Goal: Task Accomplishment & Management: Use online tool/utility

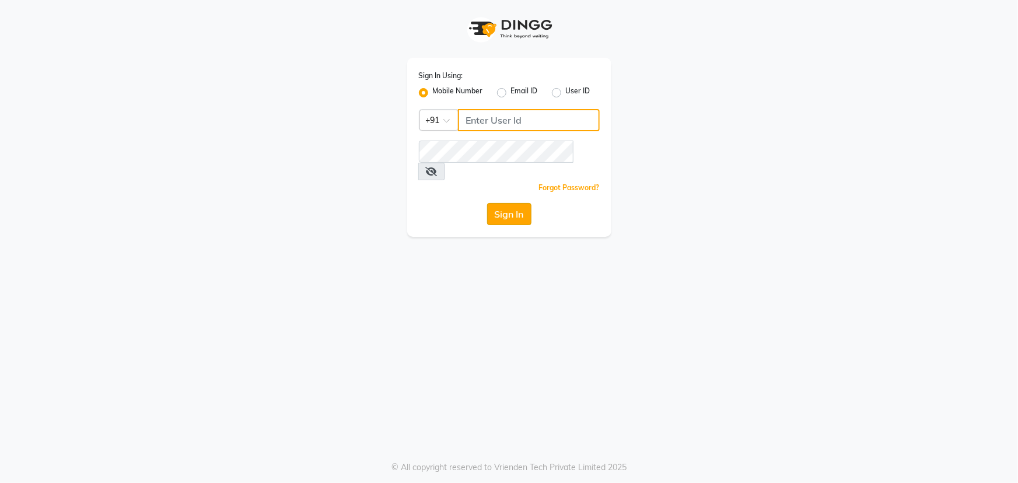
type input "9603123126"
click at [504, 203] on button "Sign In" at bounding box center [509, 214] width 44 height 22
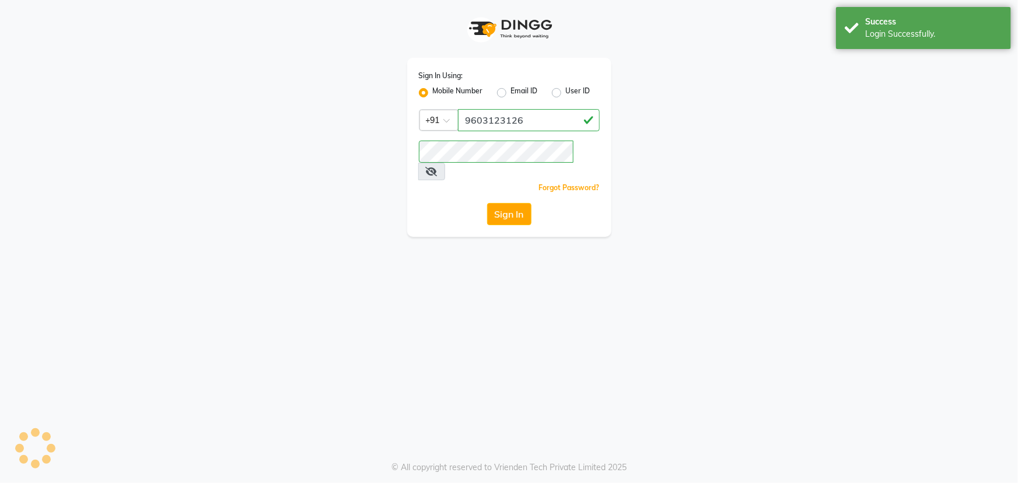
select select "service"
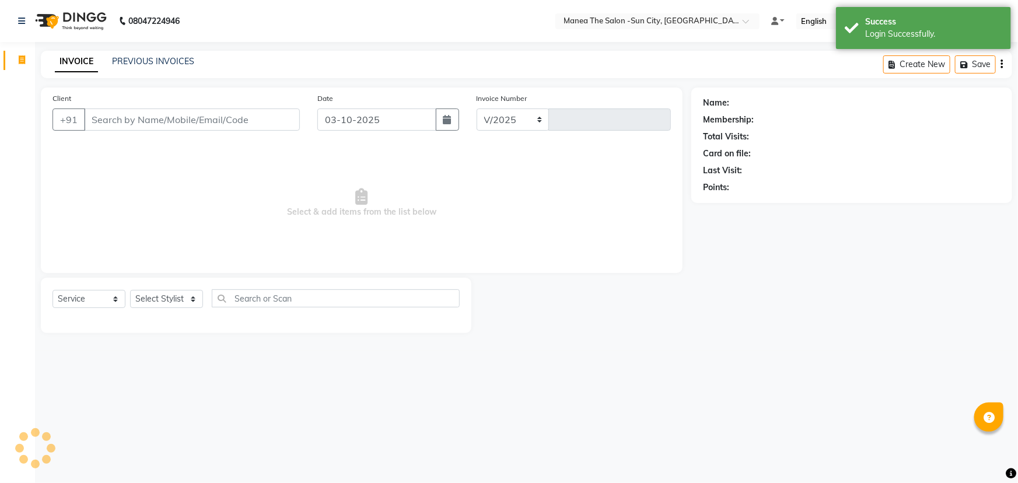
select select "5822"
type input "3749"
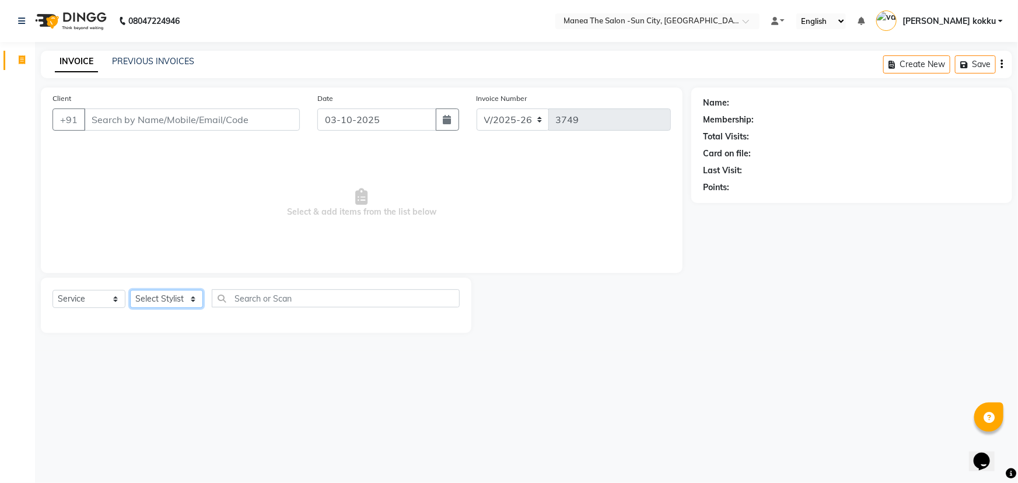
click at [156, 294] on select "Select Stylist [PERSON_NAME] [PERSON_NAME] Ikrar [PERSON_NAME] K sai [PERSON_NA…" at bounding box center [166, 299] width 73 height 18
select select "62892"
click at [130, 290] on select "Select Stylist [PERSON_NAME] [PERSON_NAME] Ikrar [PERSON_NAME] K sai [PERSON_NA…" at bounding box center [166, 299] width 73 height 18
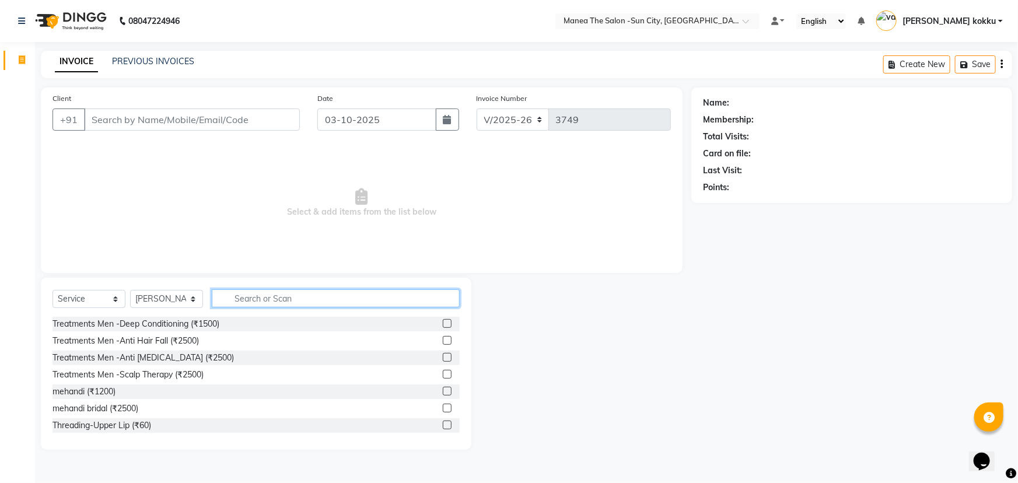
click at [336, 296] on input "text" at bounding box center [336, 298] width 248 height 18
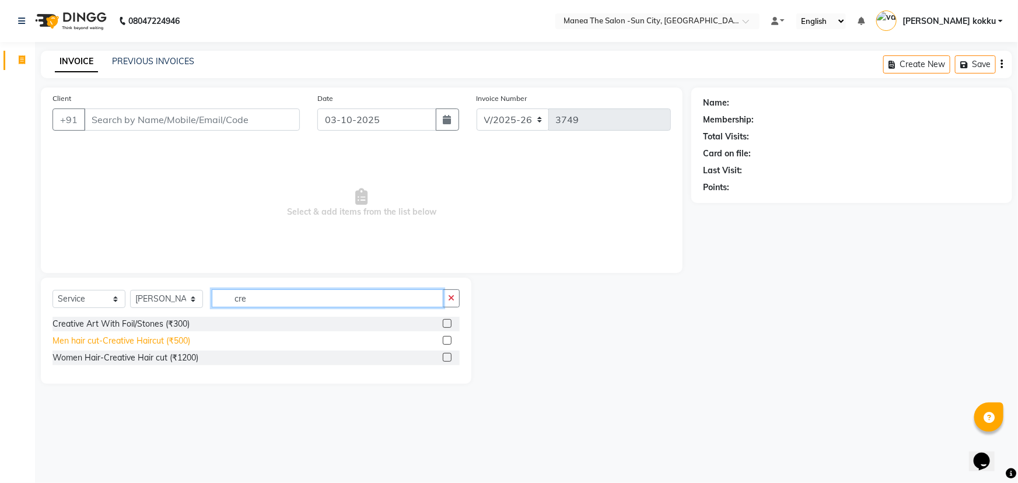
type input "cre"
click at [127, 338] on div "Men hair cut-Creative Haircut (₹500)" at bounding box center [122, 341] width 138 height 12
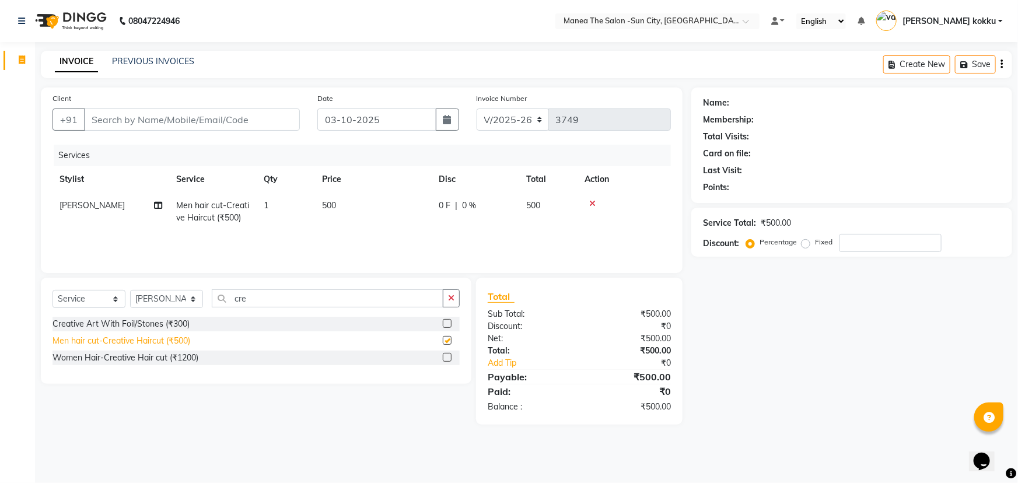
checkbox input "false"
click at [449, 299] on icon "button" at bounding box center [451, 298] width 6 height 8
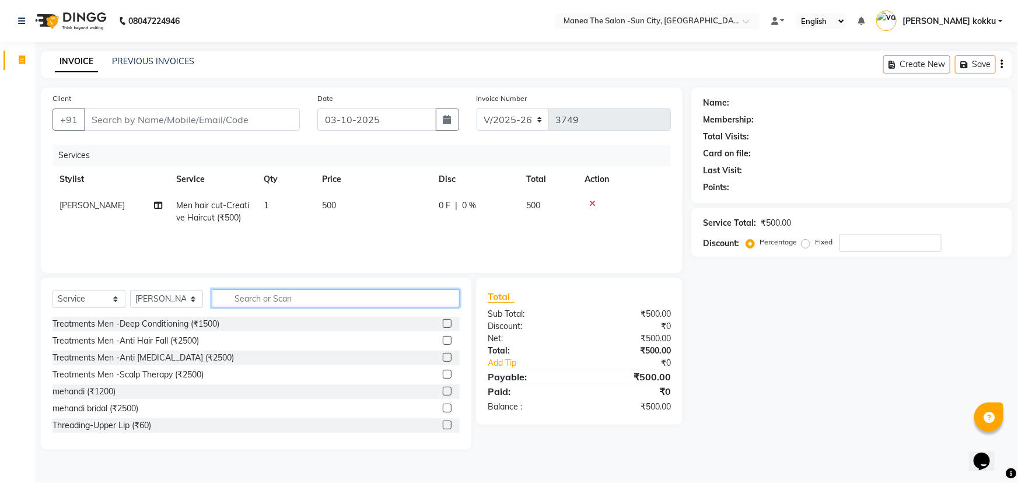
click at [340, 296] on input "text" at bounding box center [336, 298] width 248 height 18
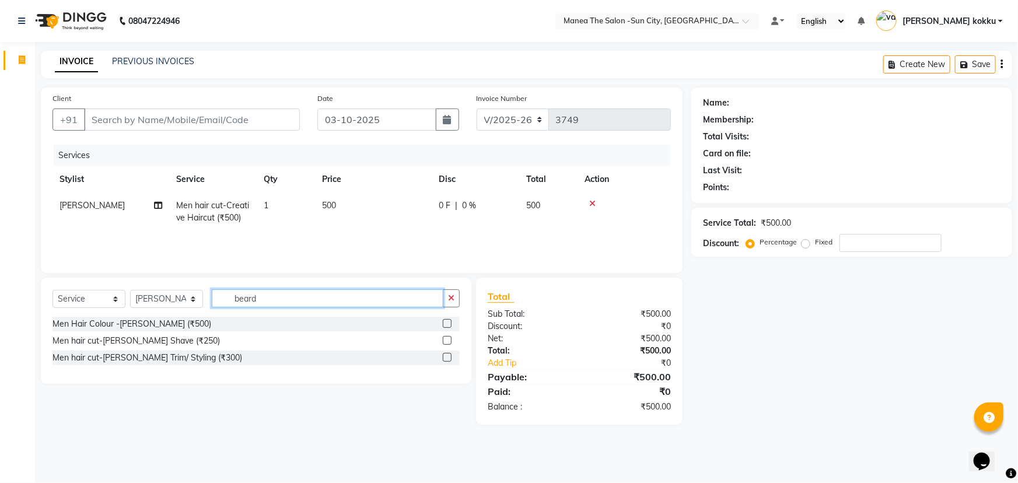
type input "beard"
click at [193, 356] on div "Men hair cut-[PERSON_NAME] Trim/ Styling (₹300)" at bounding box center [148, 358] width 190 height 12
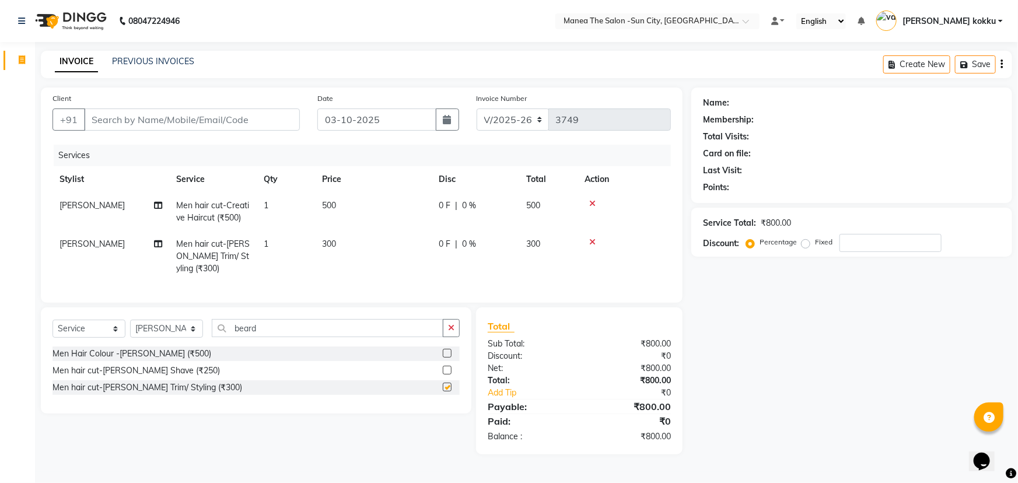
checkbox input "false"
click at [832, 378] on div "Name: Membership: Total Visits: Card on file: Last Visit: Points: Service Total…" at bounding box center [857, 271] width 330 height 367
click at [454, 332] on icon "button" at bounding box center [451, 328] width 6 height 8
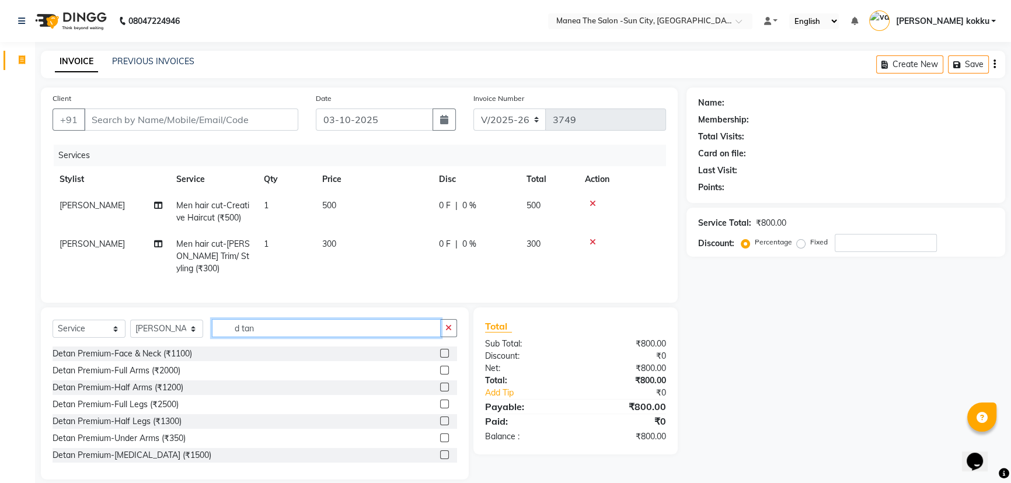
scroll to position [53, 0]
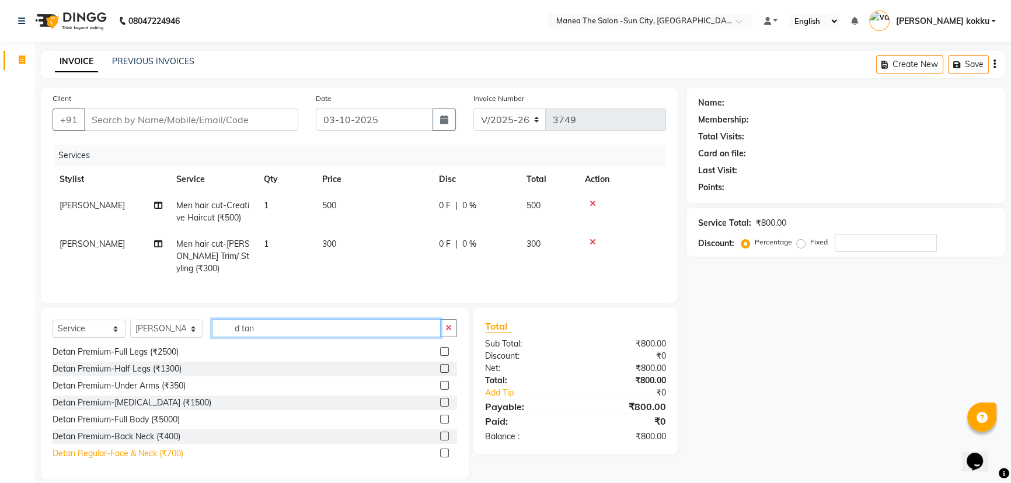
type input "d tan"
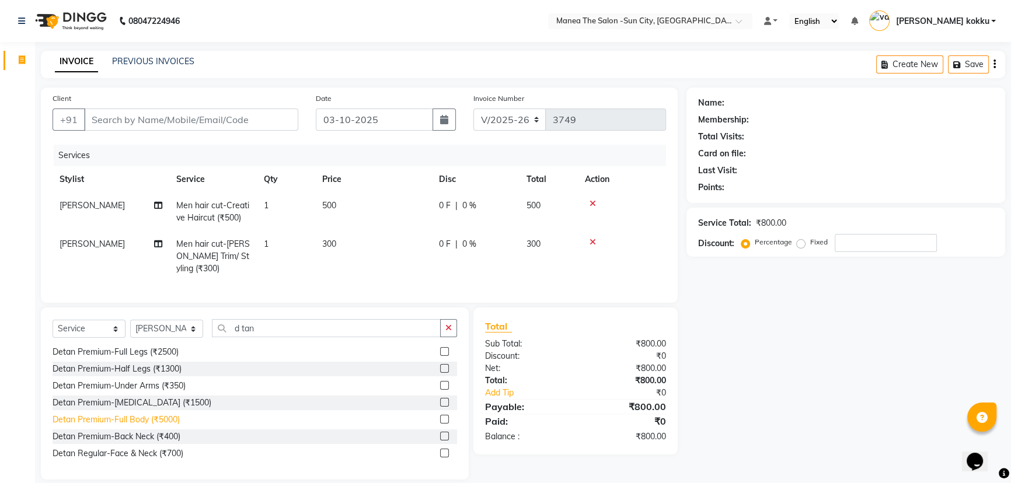
click at [180, 460] on div "Detan Regular-Face & Neck (₹700)" at bounding box center [118, 454] width 131 height 12
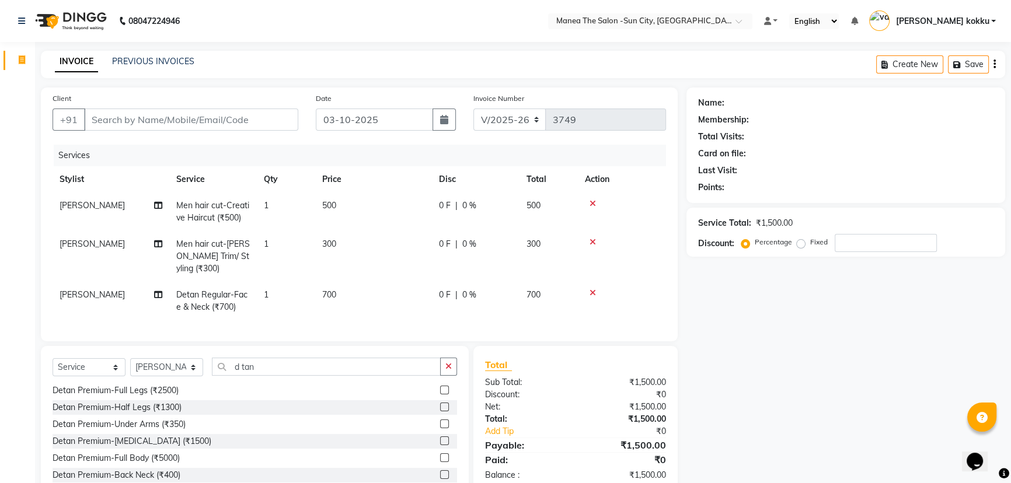
checkbox input "false"
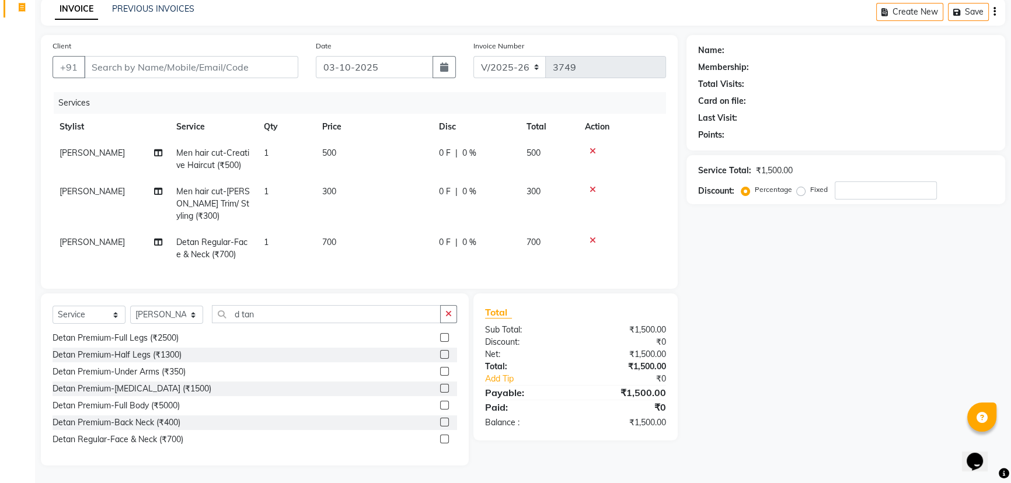
scroll to position [60, 0]
drag, startPoint x: 774, startPoint y: 291, endPoint x: 780, endPoint y: 288, distance: 6.5
click at [777, 290] on div "Name: Membership: Total Visits: Card on file: Last Visit: Points: Service Total…" at bounding box center [849, 250] width 327 height 431
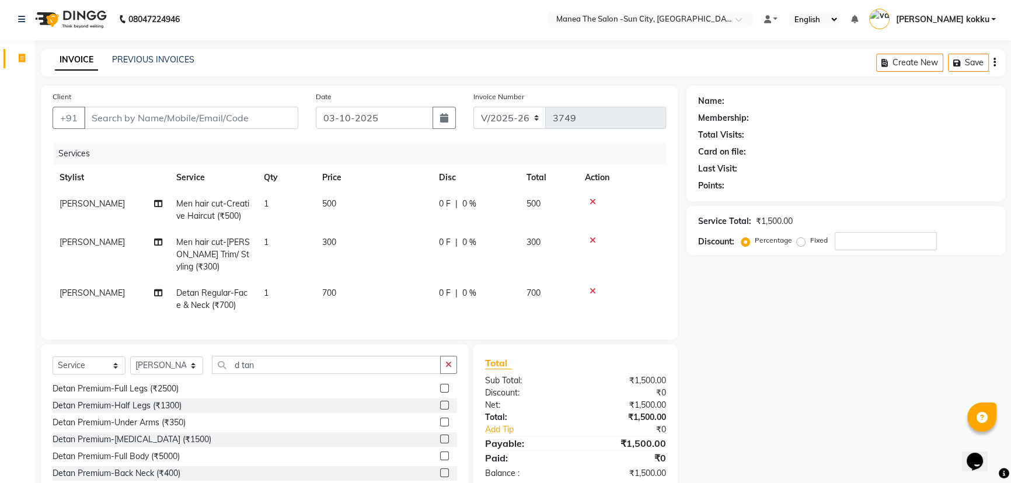
scroll to position [0, 0]
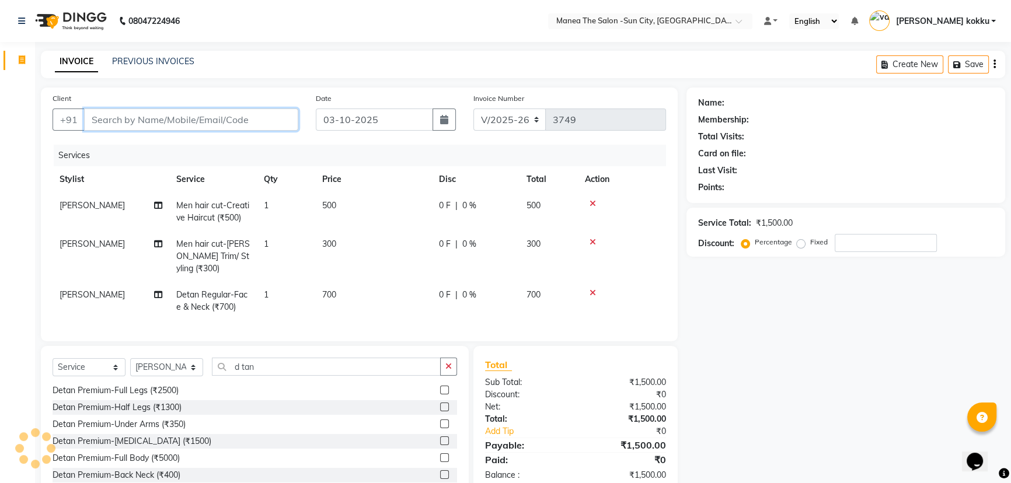
click at [165, 127] on input "Client" at bounding box center [191, 120] width 214 height 22
click at [169, 123] on input "Client" at bounding box center [191, 120] width 214 height 22
type input "8"
type input "0"
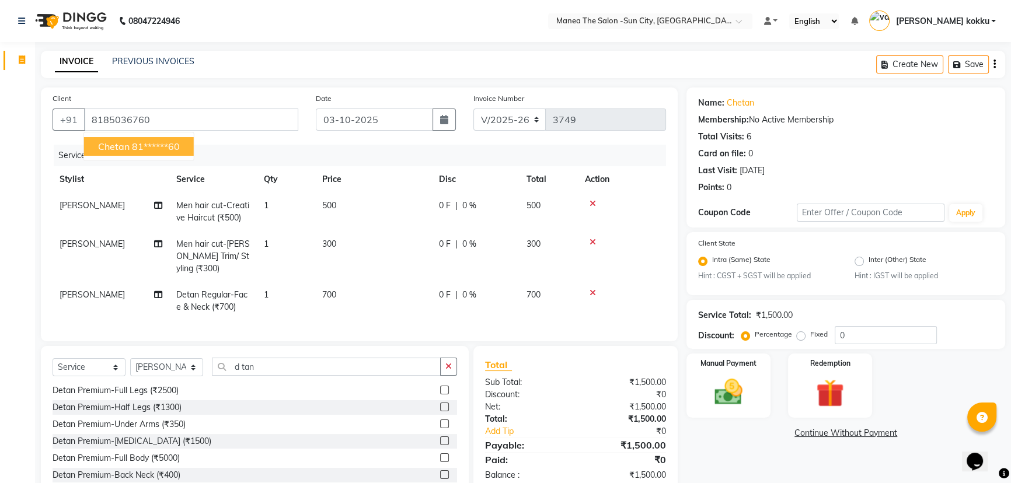
click at [179, 154] on button "chetan 81******60" at bounding box center [139, 146] width 110 height 19
type input "81******60"
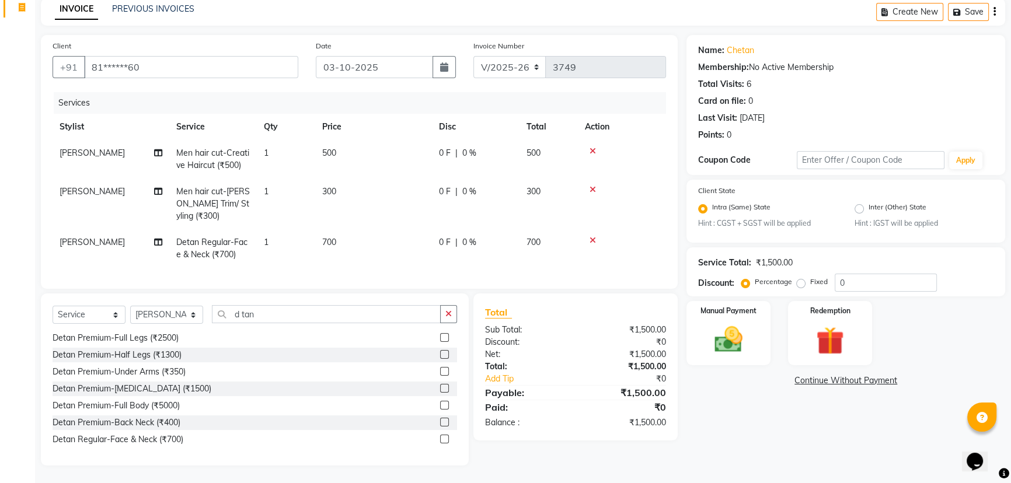
scroll to position [60, 0]
click at [730, 306] on label "Manual Payment" at bounding box center [728, 310] width 58 height 11
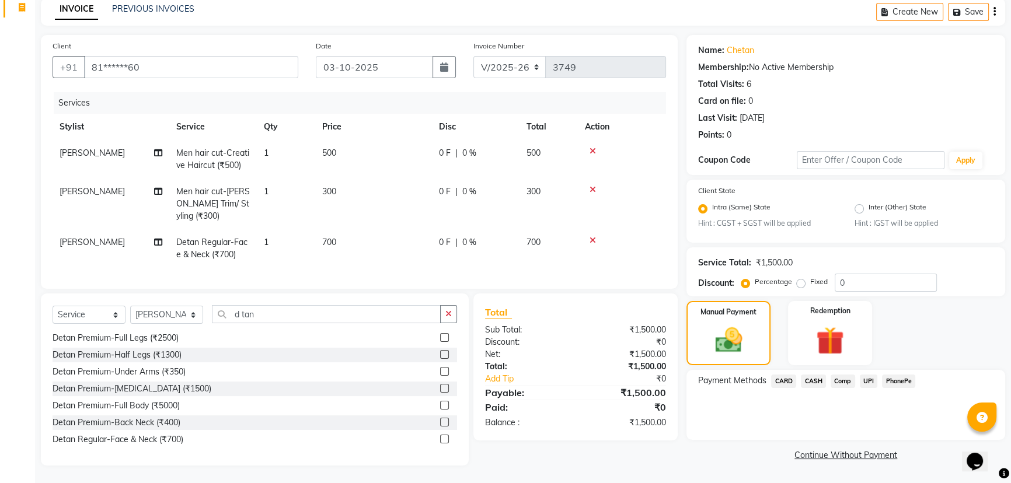
click at [864, 375] on span "UPI" at bounding box center [869, 381] width 18 height 13
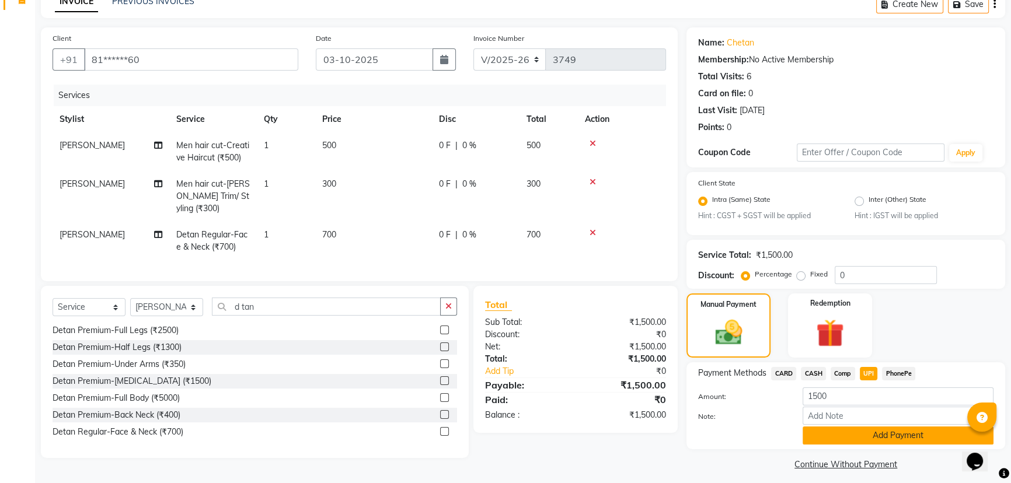
click at [867, 431] on button "Add Payment" at bounding box center [897, 436] width 191 height 18
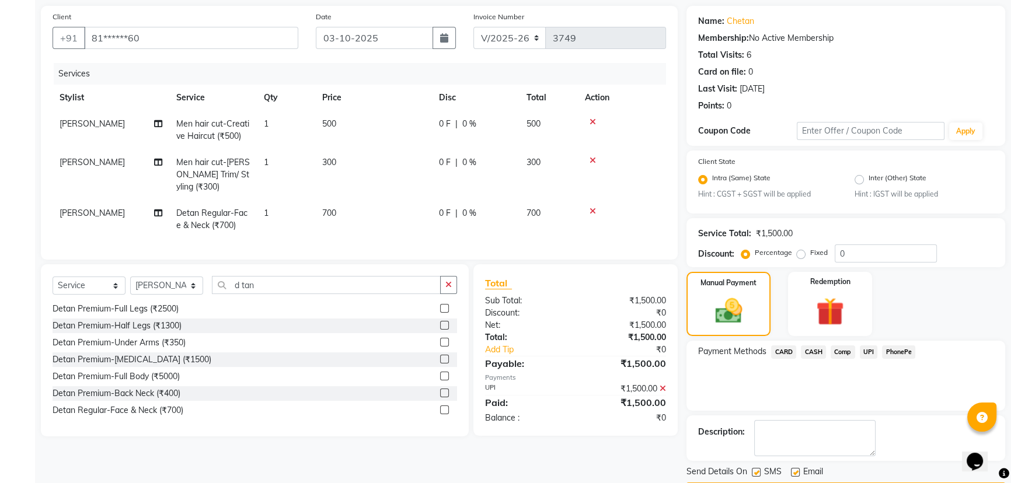
scroll to position [117, 0]
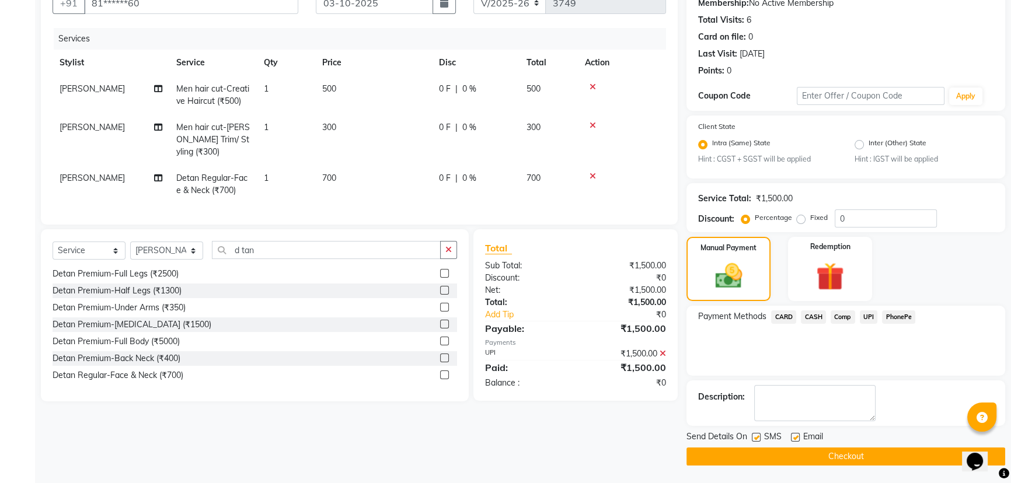
click at [759, 438] on label at bounding box center [756, 437] width 9 height 9
click at [759, 438] on input "checkbox" at bounding box center [756, 438] width 8 height 8
checkbox input "false"
click at [771, 455] on button "Checkout" at bounding box center [845, 457] width 319 height 18
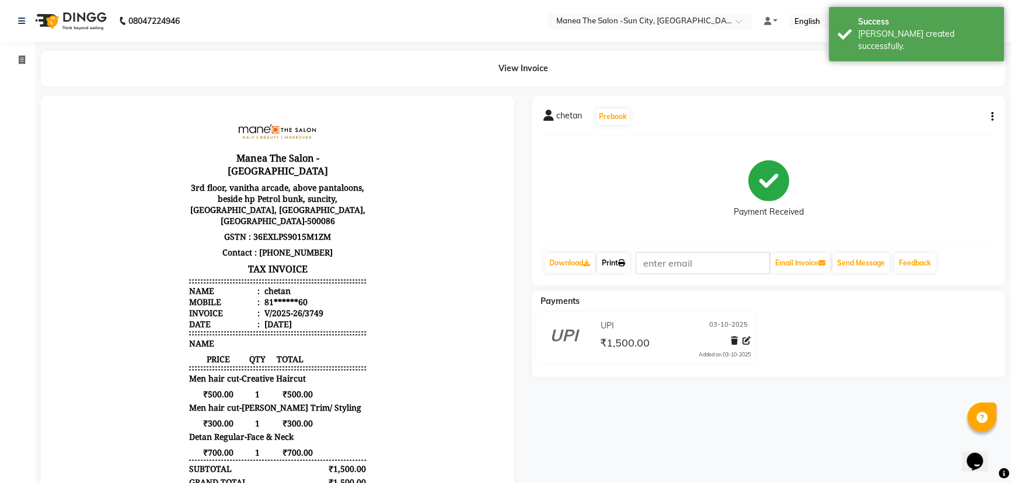
click at [607, 261] on link "Print" at bounding box center [613, 263] width 33 height 20
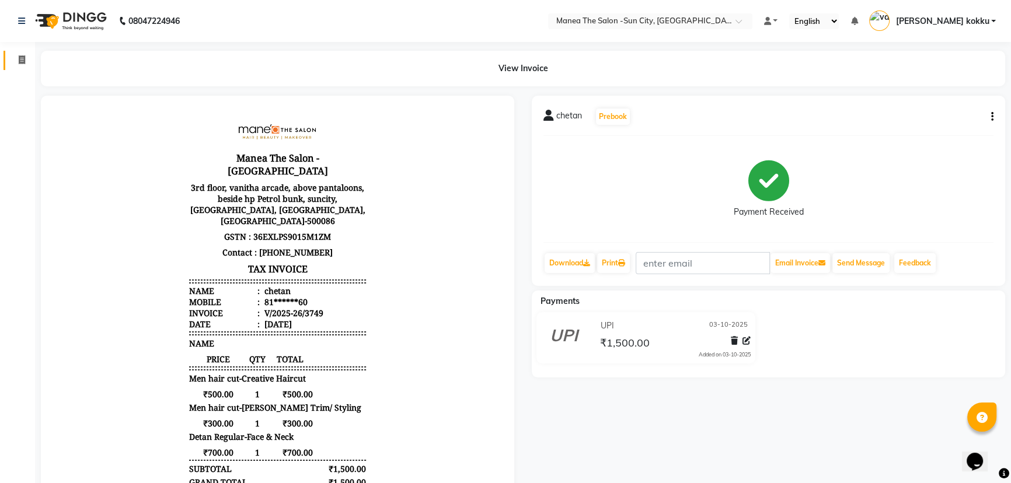
click at [22, 60] on icon at bounding box center [22, 59] width 6 height 9
select select "5822"
select select "service"
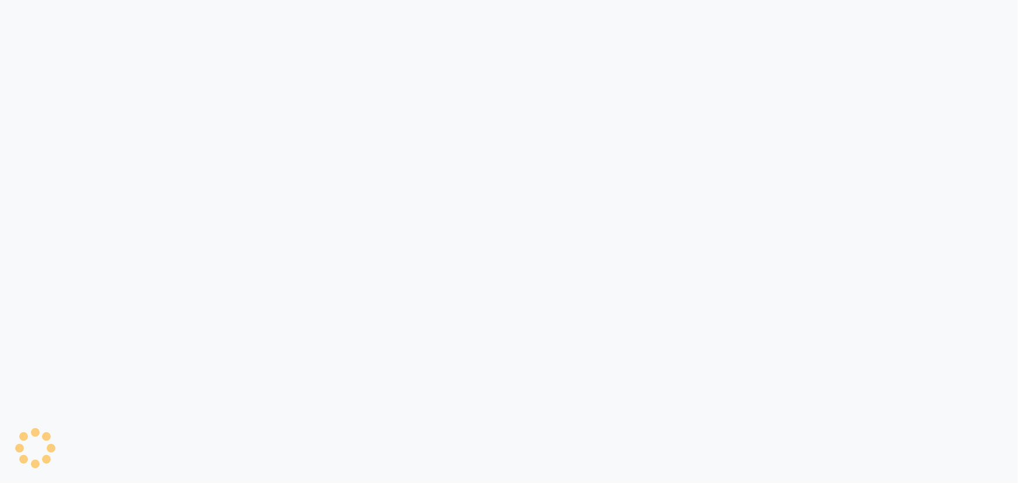
select select "service"
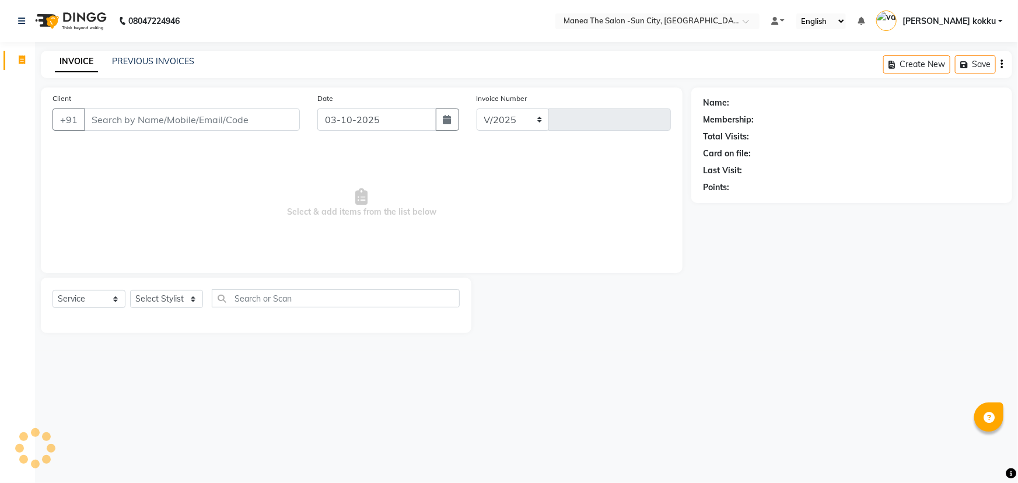
select select "5822"
type input "3749"
